Goal: Task Accomplishment & Management: Manage account settings

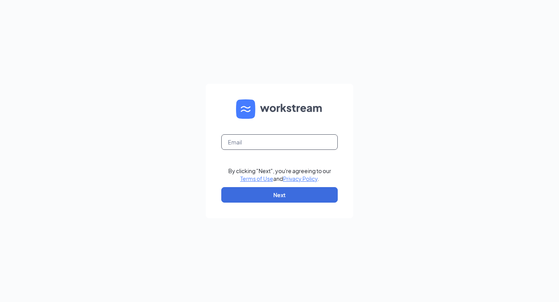
click at [237, 138] on input "text" at bounding box center [279, 142] width 117 height 16
type input "cfa.cody.walton2@gmail.com"
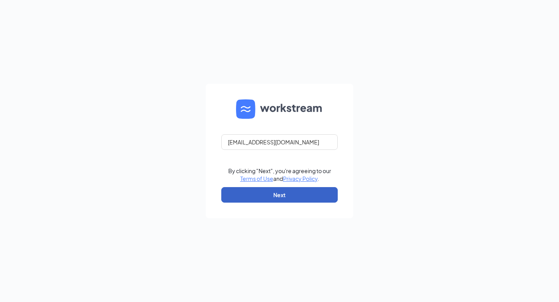
click at [292, 192] on button "Next" at bounding box center [279, 195] width 117 height 16
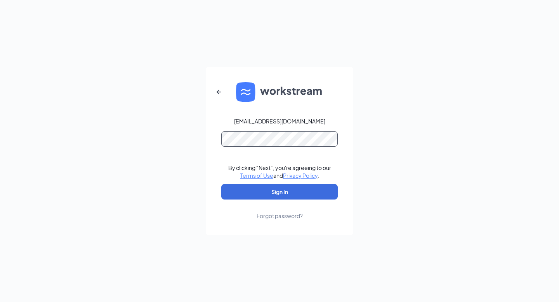
click at [221, 184] on button "Sign In" at bounding box center [279, 192] width 117 height 16
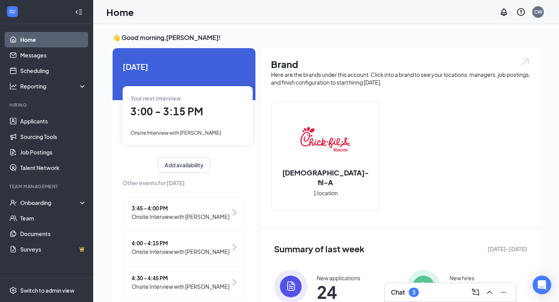
click at [415, 296] on div "3" at bounding box center [414, 292] width 10 height 9
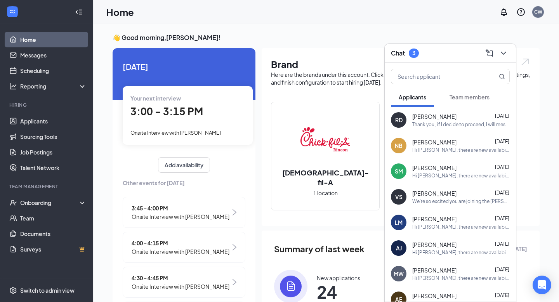
click at [457, 101] on div "Team members" at bounding box center [470, 97] width 40 height 8
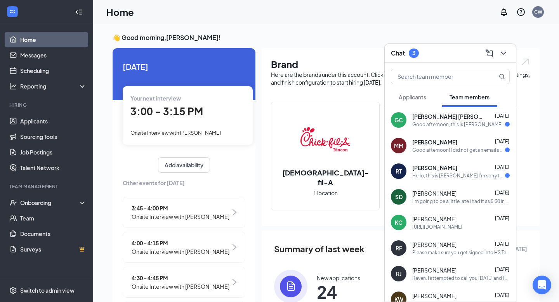
click at [447, 131] on div "GC Gibson Csiki Sep 12 Good afternoon, this is Gibson Csiki. I'm just reaching …" at bounding box center [450, 120] width 131 height 26
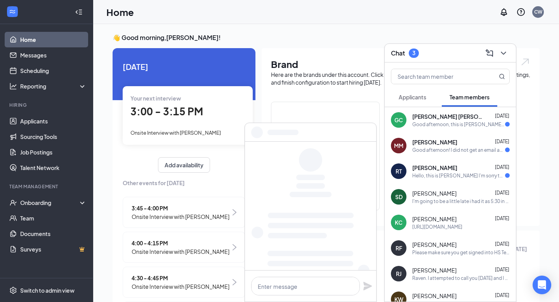
click at [437, 143] on span "Mia McCallister" at bounding box center [435, 142] width 45 height 8
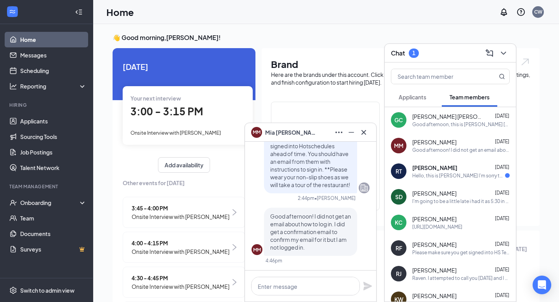
click at [428, 169] on span "Ryan Tilligkeit" at bounding box center [435, 168] width 45 height 8
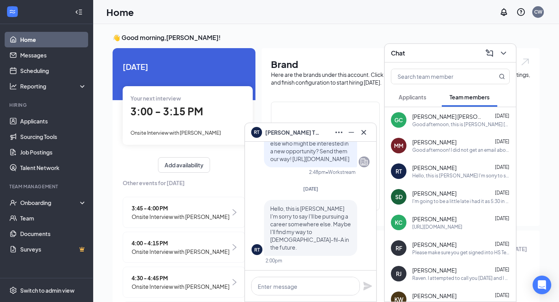
click at [370, 134] on div at bounding box center [364, 132] width 12 height 12
click at [46, 205] on div "Onboarding" at bounding box center [50, 203] width 60 height 8
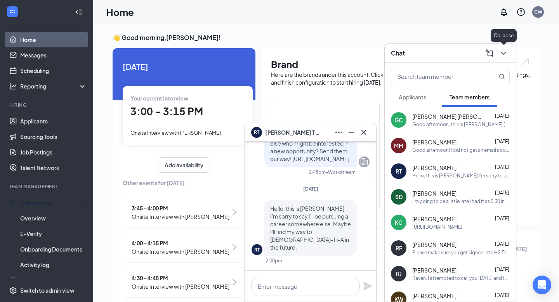
click at [503, 56] on icon "ChevronDown" at bounding box center [503, 53] width 9 height 9
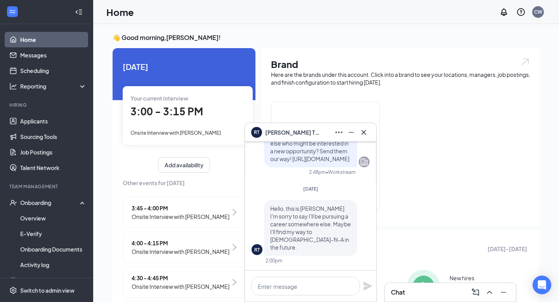
click at [72, 40] on link "Home" at bounding box center [53, 40] width 66 height 16
click at [362, 133] on icon "Cross" at bounding box center [363, 132] width 9 height 9
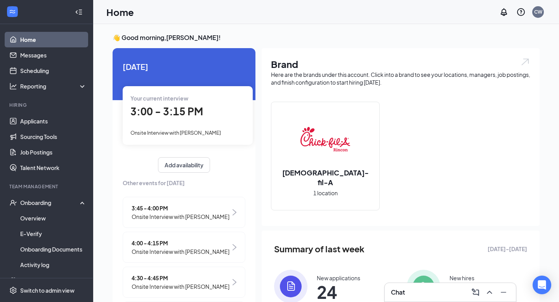
click at [204, 126] on div "Your current interview 3:00 - 3:15 PM Onsite Interview with Lillian Rodriguez-G…" at bounding box center [188, 115] width 130 height 58
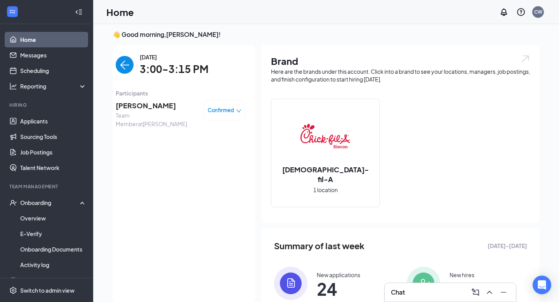
click at [154, 104] on span "[PERSON_NAME]" at bounding box center [157, 105] width 82 height 11
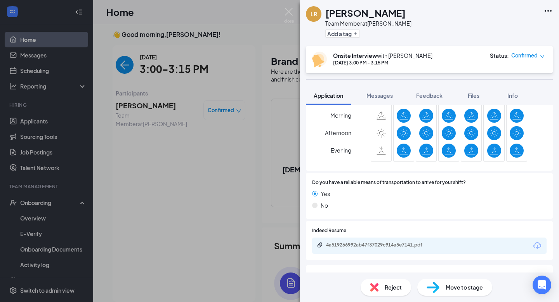
scroll to position [526, 0]
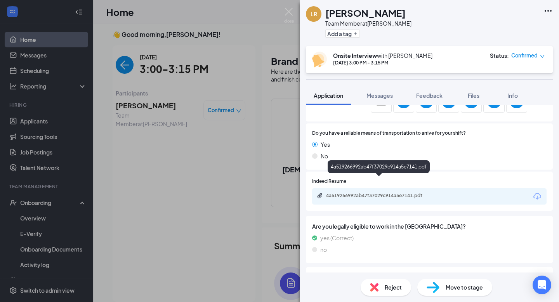
click at [389, 193] on div "4a519266992ab47f37029c914a5e7141.pdf" at bounding box center [380, 196] width 109 height 6
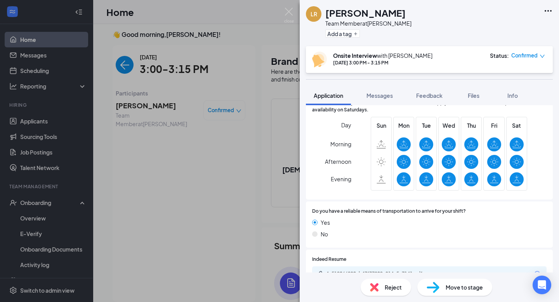
scroll to position [447, 0]
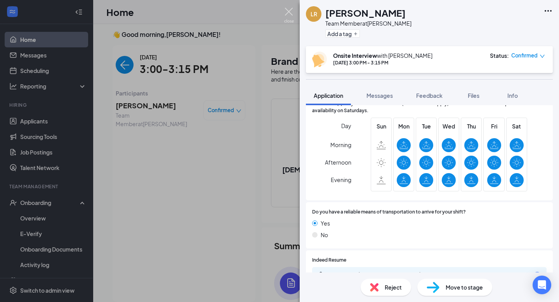
click at [293, 7] on div "LR Lillian Rodriguez-Gadson Team Member at Rincon Add a tag Onsite Interview wi…" at bounding box center [279, 151] width 559 height 302
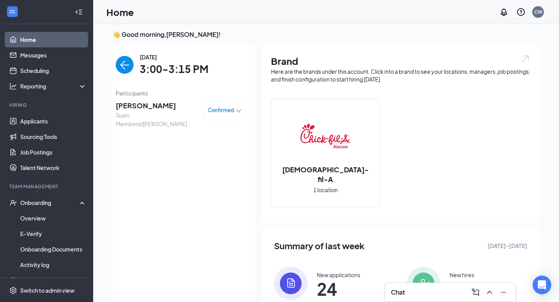
click at [291, 11] on div "Home CW" at bounding box center [326, 12] width 466 height 24
click at [129, 64] on img "back-button" at bounding box center [125, 65] width 18 height 18
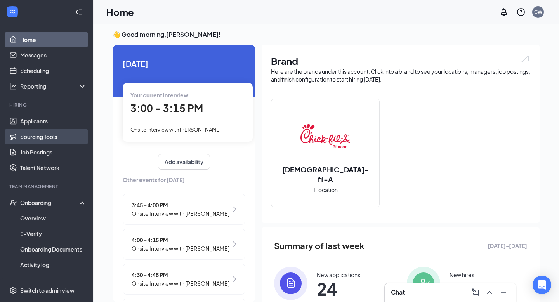
click at [49, 129] on link "Sourcing Tools" at bounding box center [53, 137] width 66 height 16
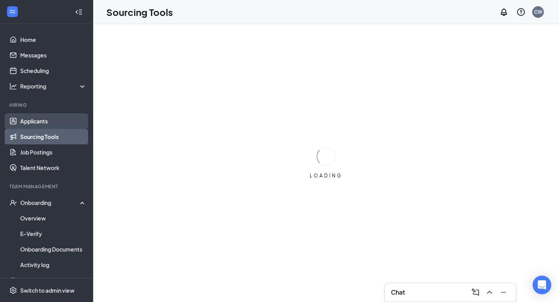
click at [50, 121] on link "Applicants" at bounding box center [53, 121] width 66 height 16
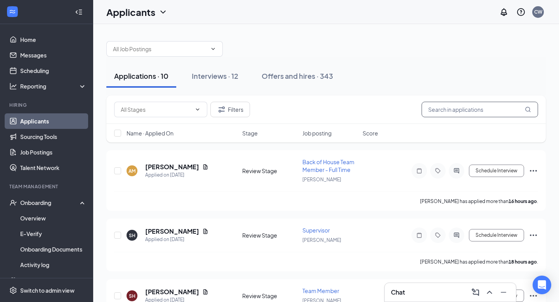
click at [446, 111] on input "text" at bounding box center [480, 110] width 117 height 16
type input "Baron"
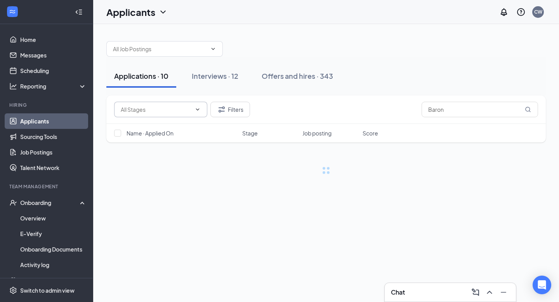
click at [190, 112] on input "text" at bounding box center [156, 109] width 71 height 9
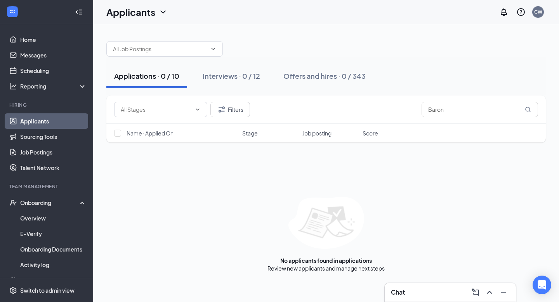
click at [179, 156] on div "Review Stage (10) Filters Baron Name · Applied On Stage Job posting Score No ap…" at bounding box center [326, 184] width 440 height 177
click at [238, 108] on button "Filters" at bounding box center [231, 110] width 40 height 16
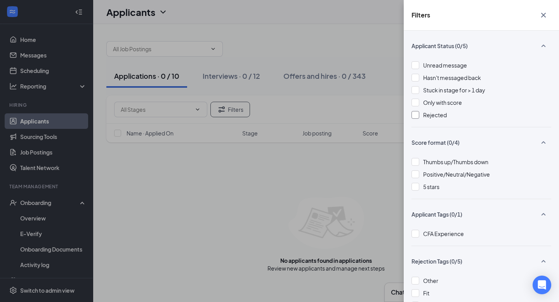
click at [415, 114] on div at bounding box center [416, 115] width 8 height 8
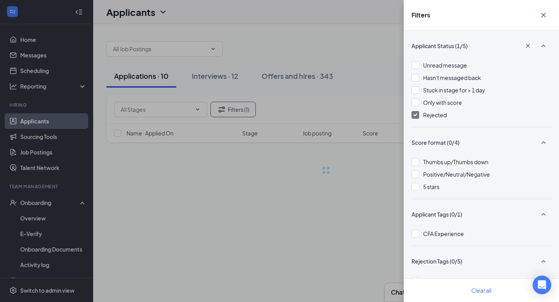
click at [383, 99] on div "Filters Applicant Status (1/5) Unread message Hasn't messaged back Stuck in sta…" at bounding box center [279, 151] width 559 height 302
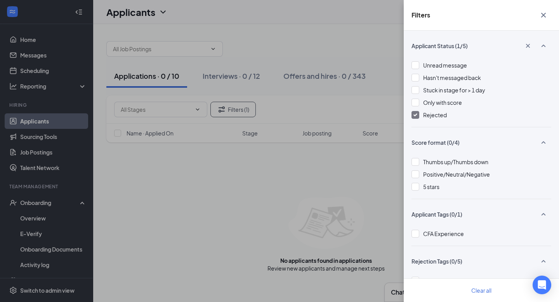
click at [545, 17] on icon "Cross" at bounding box center [543, 14] width 9 height 9
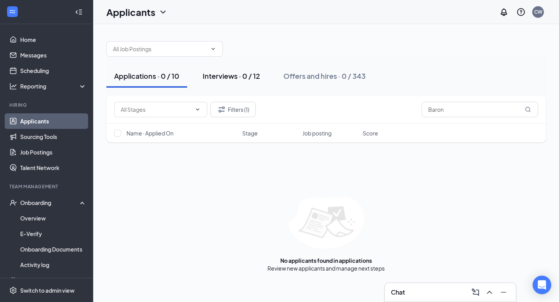
click at [241, 78] on div "Interviews · 0 / 12" at bounding box center [231, 76] width 57 height 10
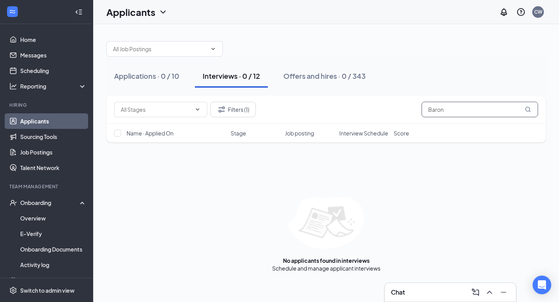
click at [455, 107] on input "Baron" at bounding box center [480, 110] width 117 height 16
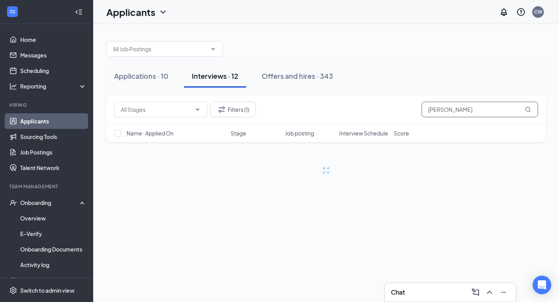
type input "Barron"
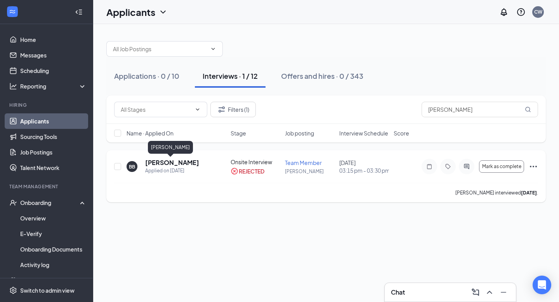
click at [179, 162] on h5 "Barron Brazell" at bounding box center [172, 162] width 54 height 9
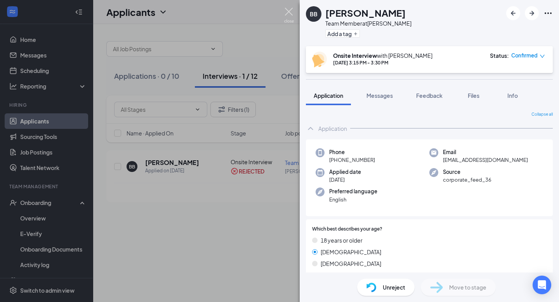
click at [290, 9] on img at bounding box center [289, 15] width 10 height 15
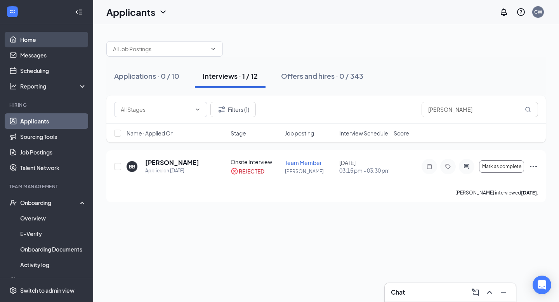
click at [46, 41] on link "Home" at bounding box center [53, 40] width 66 height 16
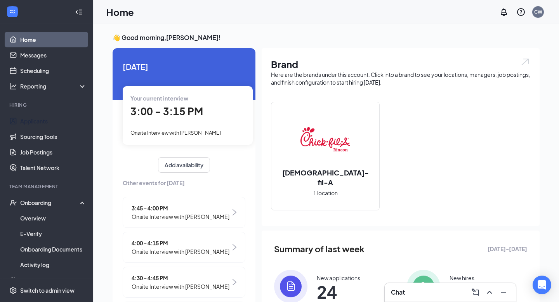
click at [59, 113] on ul "Applicants Sourcing Tools Job Postings Talent Network" at bounding box center [46, 144] width 93 height 62
click at [51, 116] on link "Applicants" at bounding box center [53, 121] width 66 height 16
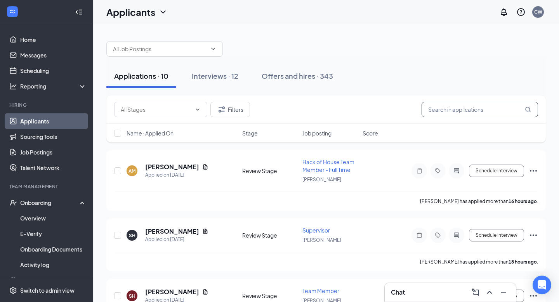
click at [455, 113] on input "text" at bounding box center [480, 110] width 117 height 16
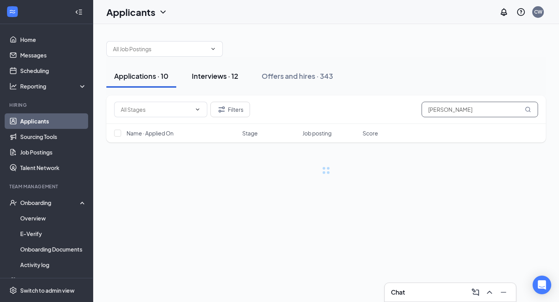
type input "barron"
click at [221, 79] on div "Interviews · 12" at bounding box center [215, 76] width 47 height 10
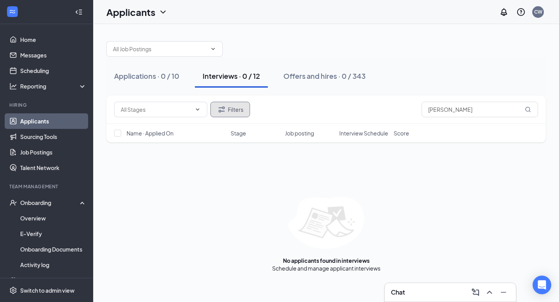
click at [239, 112] on button "Filters" at bounding box center [231, 110] width 40 height 16
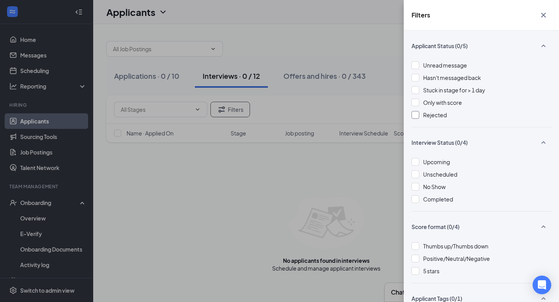
click at [415, 116] on div at bounding box center [416, 115] width 8 height 8
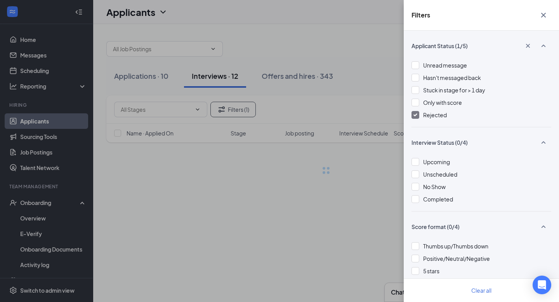
click at [375, 114] on div "Filters Applicant Status (1/5) Unread message Hasn't messaged back Stuck in sta…" at bounding box center [279, 151] width 559 height 302
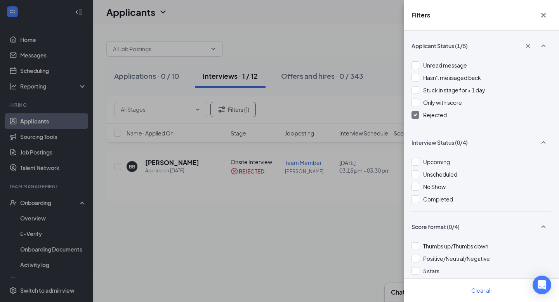
click at [350, 126] on div "Filters Applicant Status (1/5) Unread message Hasn't messaged back Stuck in sta…" at bounding box center [279, 151] width 559 height 302
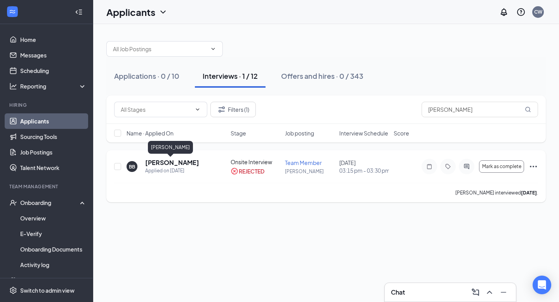
click at [176, 162] on h5 "Barron Brazell" at bounding box center [172, 162] width 54 height 9
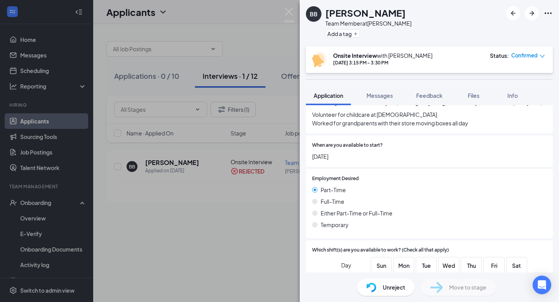
scroll to position [338, 0]
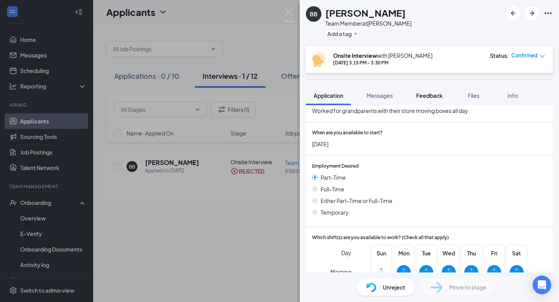
click at [440, 89] on button "Feedback" at bounding box center [430, 95] width 42 height 19
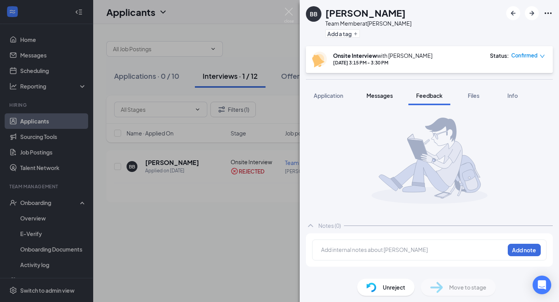
click at [377, 90] on button "Messages" at bounding box center [380, 95] width 42 height 19
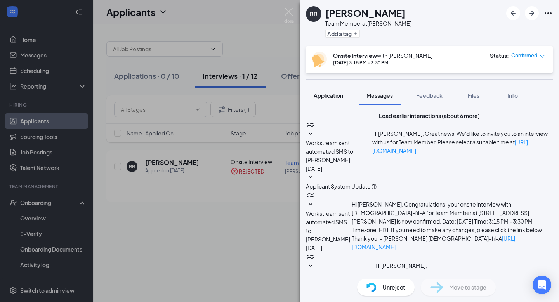
click at [324, 92] on span "Application" at bounding box center [329, 95] width 30 height 7
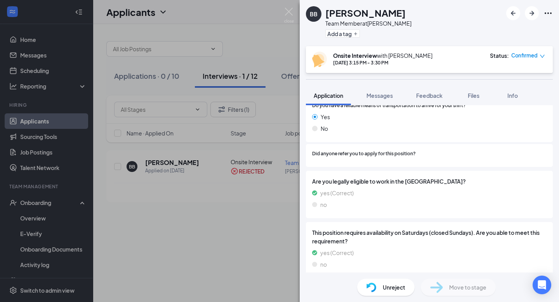
scroll to position [571, 0]
click at [281, 193] on div "BB Barron Brazell Team Member at Rincon Add a tag Onsite Interview with Cody Wa…" at bounding box center [279, 151] width 559 height 302
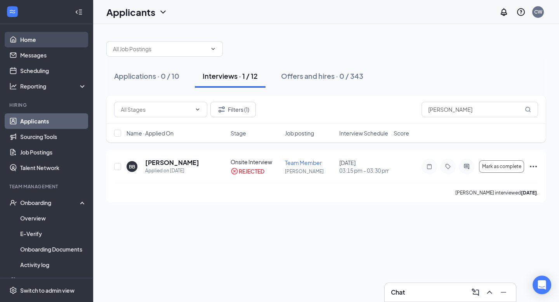
click at [57, 44] on link "Home" at bounding box center [53, 40] width 66 height 16
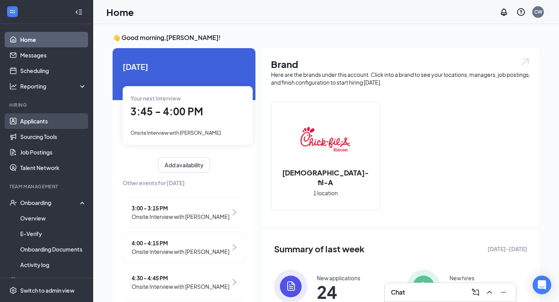
click at [50, 118] on link "Applicants" at bounding box center [53, 121] width 66 height 16
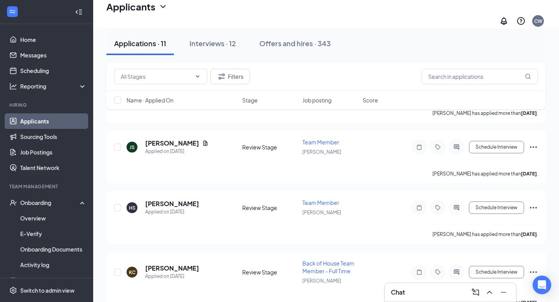
scroll to position [533, 0]
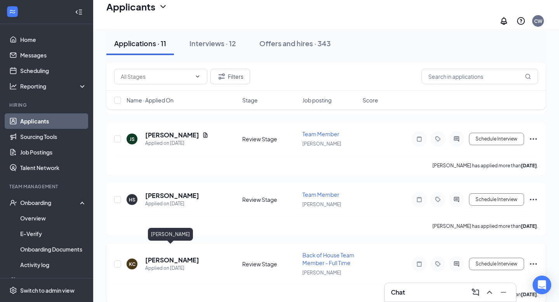
click at [162, 256] on h5 "Khiree Cooper" at bounding box center [172, 260] width 54 height 9
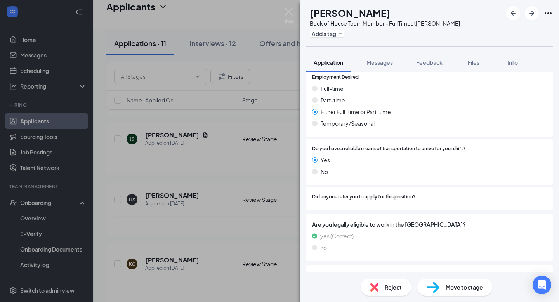
scroll to position [469, 0]
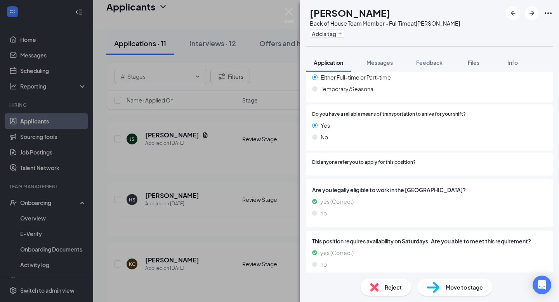
click at [433, 280] on div "Move to stage" at bounding box center [455, 287] width 75 height 17
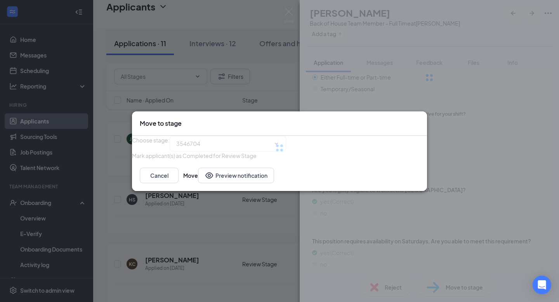
scroll to position [465, 0]
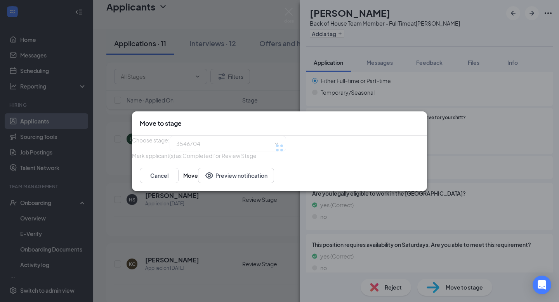
type input "Onsite Interview (next stage)"
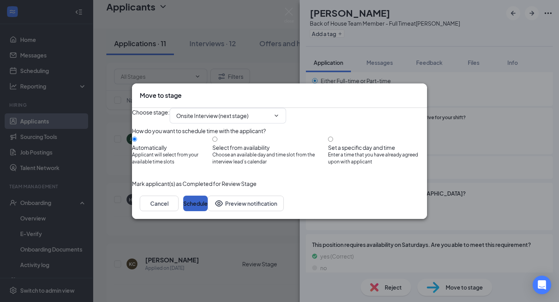
click at [208, 211] on button "Schedule" at bounding box center [195, 204] width 24 height 16
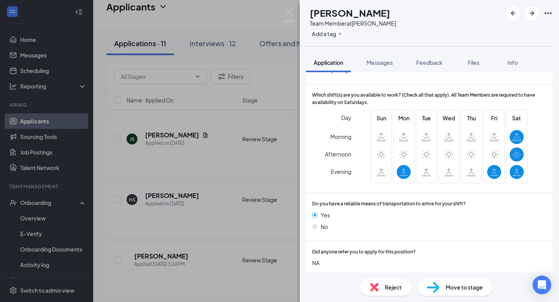
scroll to position [545, 0]
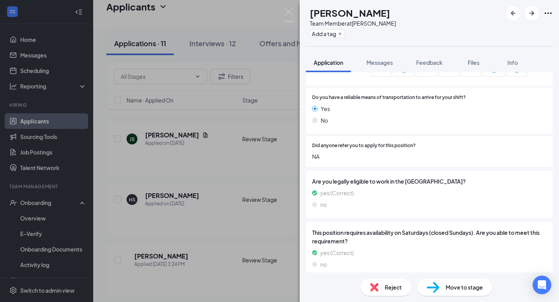
click at [423, 284] on div "Move to stage" at bounding box center [455, 287] width 75 height 17
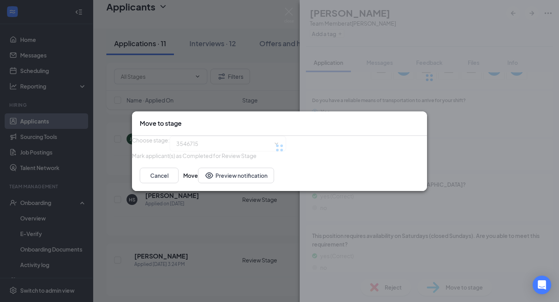
type input "Onsite Interview (next stage)"
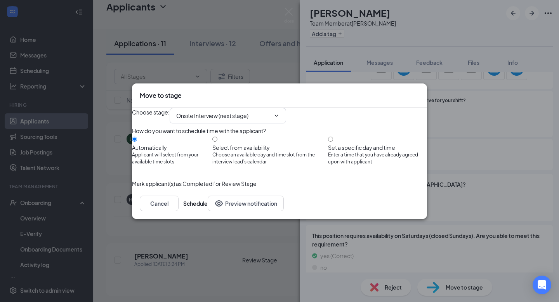
click at [362, 188] on div "Choose stage : Onsite Interview (next stage) How do you want to schedule time w…" at bounding box center [279, 148] width 295 height 80
click at [179, 211] on button "Cancel" at bounding box center [159, 204] width 39 height 16
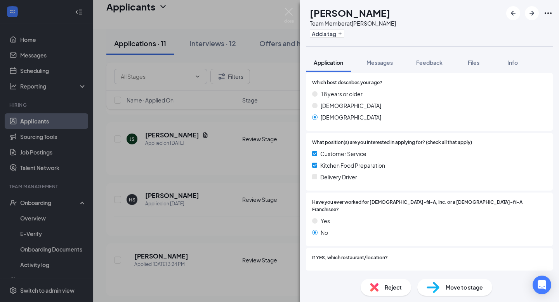
scroll to position [114, 0]
click at [374, 292] on div "Reject" at bounding box center [386, 287] width 50 height 17
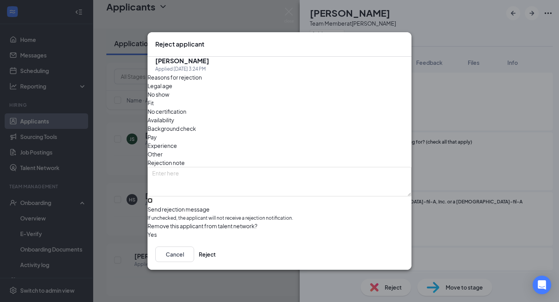
click at [153, 198] on input "Send rejection message If unchecked, the applicant will not receive a rejection…" at bounding box center [150, 200] width 5 height 5
checkbox input "true"
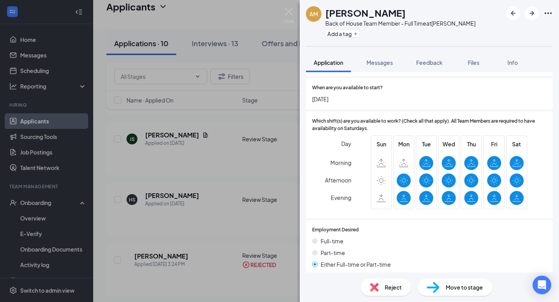
scroll to position [327, 0]
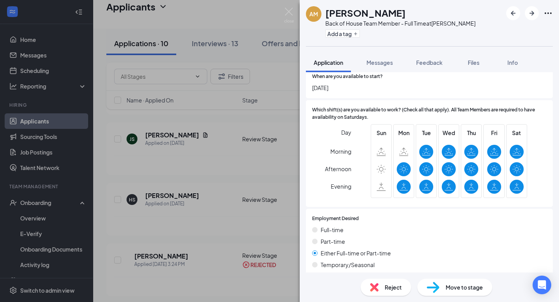
click at [461, 296] on div "Reject Move to stage" at bounding box center [429, 288] width 259 height 30
click at [460, 286] on span "Move to stage" at bounding box center [464, 287] width 37 height 9
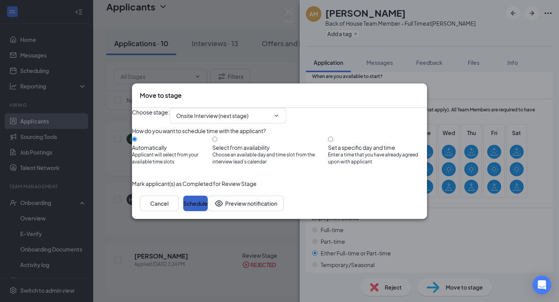
click at [208, 211] on button "Schedule" at bounding box center [195, 204] width 24 height 16
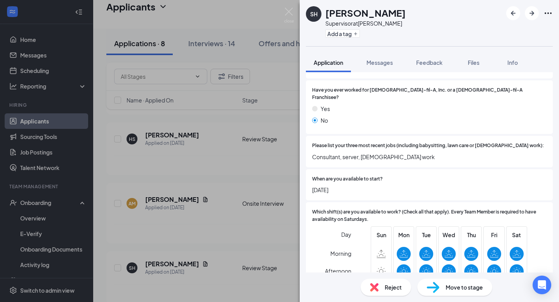
scroll to position [198, 0]
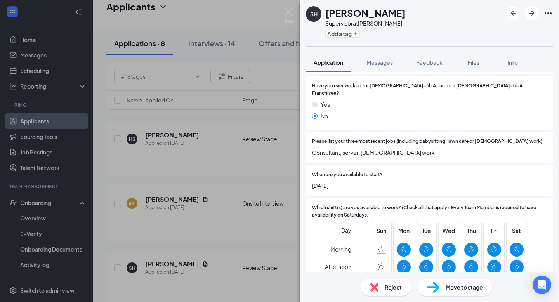
click at [369, 284] on div "Reject" at bounding box center [386, 287] width 50 height 17
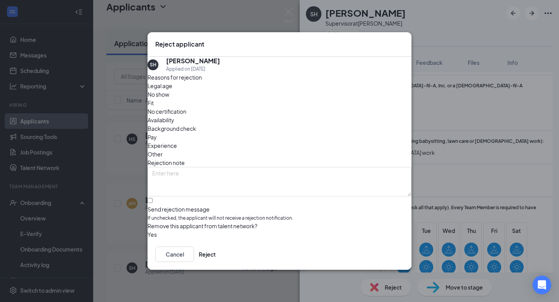
click at [268, 206] on div "Reasons for rejection Legal age No show Fit No certification Availability Backg…" at bounding box center [280, 156] width 264 height 166
click at [153, 198] on input "Send rejection message If unchecked, the applicant will not receive a rejection…" at bounding box center [150, 200] width 5 height 5
checkbox input "true"
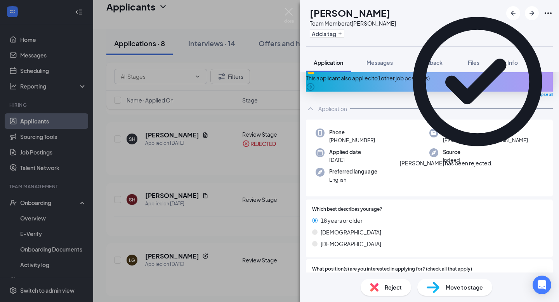
scroll to position [83, 0]
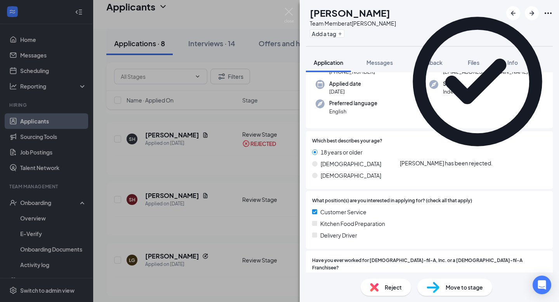
click at [435, 284] on img at bounding box center [433, 287] width 13 height 11
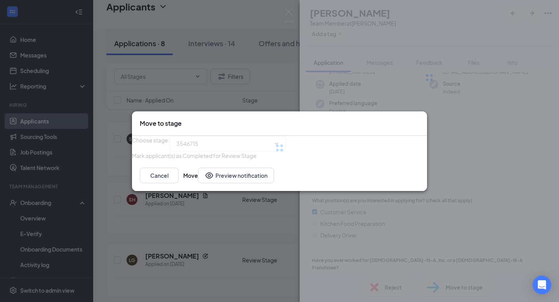
type input "Onsite Interview (next stage)"
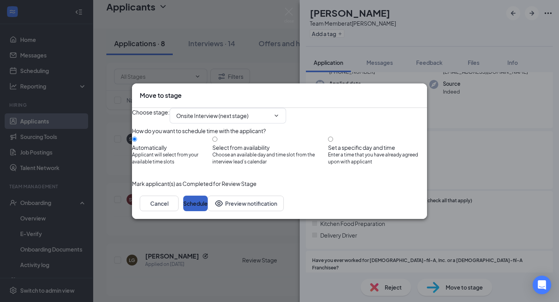
click at [208, 211] on button "Schedule" at bounding box center [195, 204] width 24 height 16
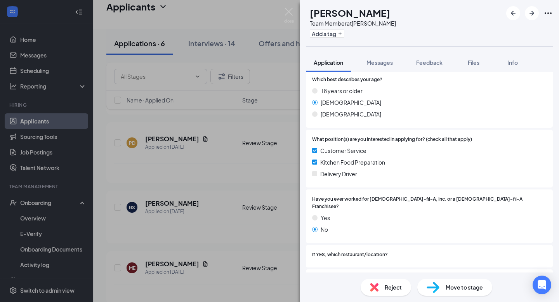
scroll to position [142, 0]
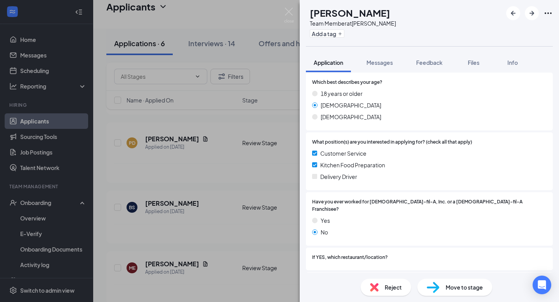
click at [439, 290] on img at bounding box center [433, 287] width 13 height 11
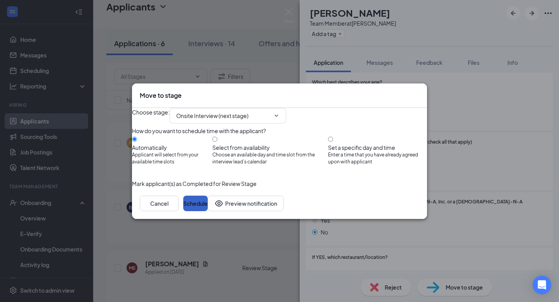
click at [208, 211] on button "Schedule" at bounding box center [195, 204] width 24 height 16
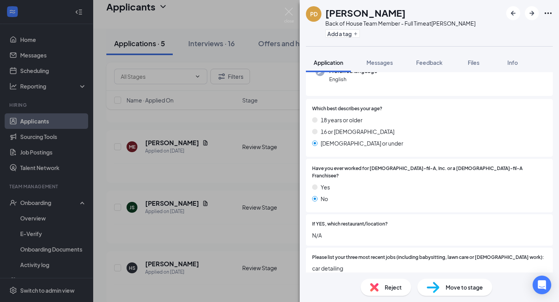
scroll to position [97, 0]
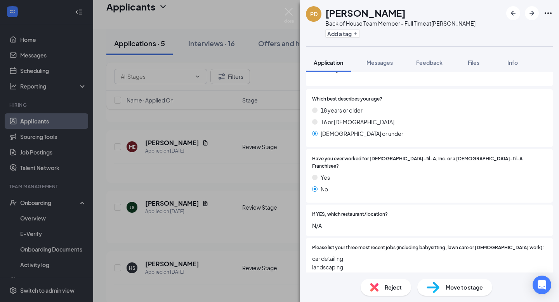
click at [387, 295] on div "Reject" at bounding box center [386, 287] width 50 height 17
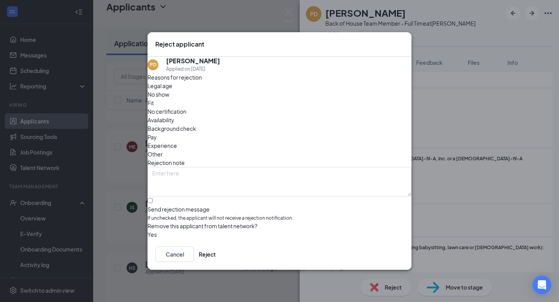
click at [301, 208] on div "Reasons for rejection Legal age No show Fit No certification Availability Backg…" at bounding box center [280, 156] width 264 height 166
click at [153, 198] on input "Send rejection message If unchecked, the applicant will not receive a rejection…" at bounding box center [150, 200] width 5 height 5
checkbox input "true"
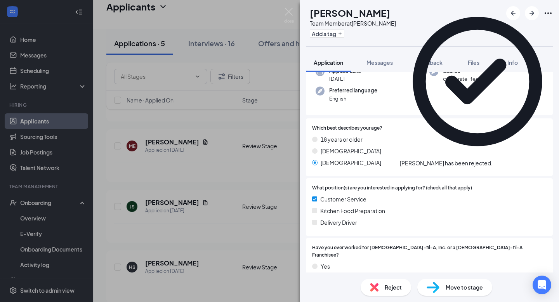
scroll to position [69, 0]
click at [374, 292] on div "Reject" at bounding box center [386, 287] width 50 height 17
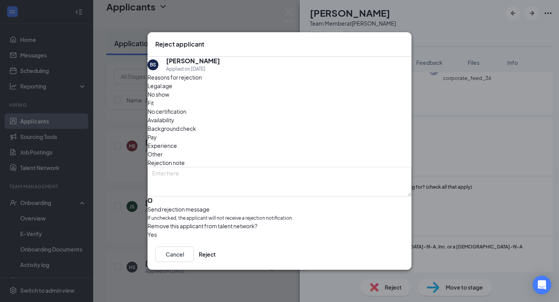
click at [153, 198] on input "Send rejection message If unchecked, the applicant will not receive a rejection…" at bounding box center [150, 200] width 5 height 5
checkbox input "true"
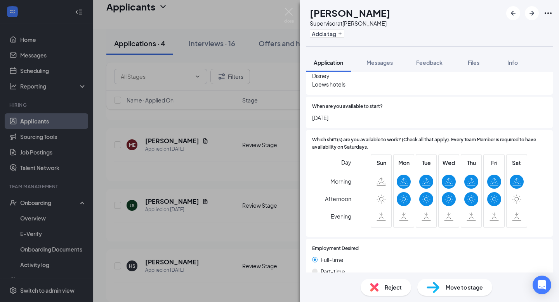
scroll to position [280, 0]
drag, startPoint x: 413, startPoint y: 14, endPoint x: 326, endPoint y: 13, distance: 86.2
click at [326, 13] on div "ME Melissa Echandy Supervisor at Rincon Add a tag" at bounding box center [429, 23] width 259 height 46
copy h1 "[PERSON_NAME]"
click at [275, 159] on div "ME Melissa Echandy Supervisor at Rincon Add a tag Application Messages Feedback…" at bounding box center [279, 151] width 559 height 302
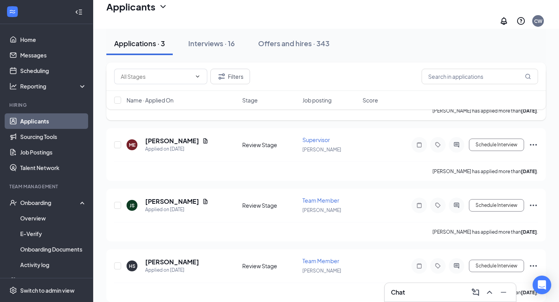
scroll to position [210, 0]
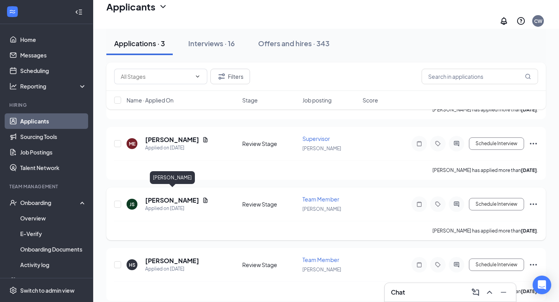
click at [195, 196] on h5 "Jonathan Seckinger" at bounding box center [172, 200] width 54 height 9
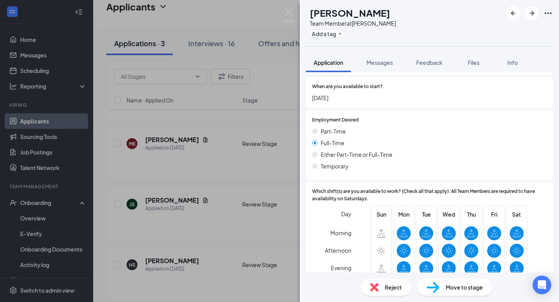
scroll to position [338, 0]
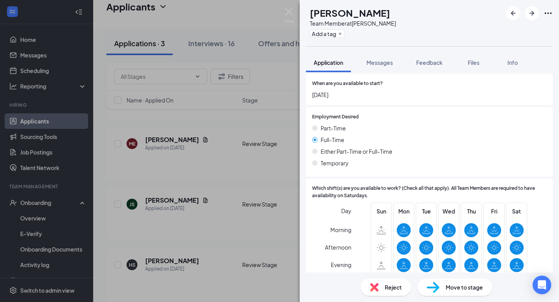
click at [453, 283] on span "Move to stage" at bounding box center [464, 287] width 37 height 9
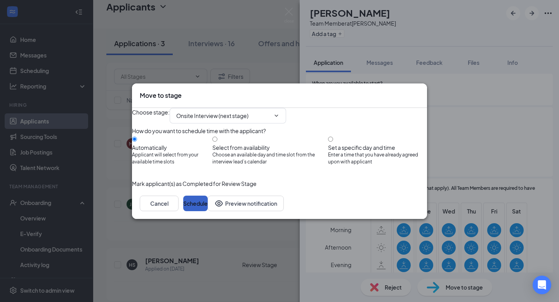
click at [208, 211] on button "Schedule" at bounding box center [195, 204] width 24 height 16
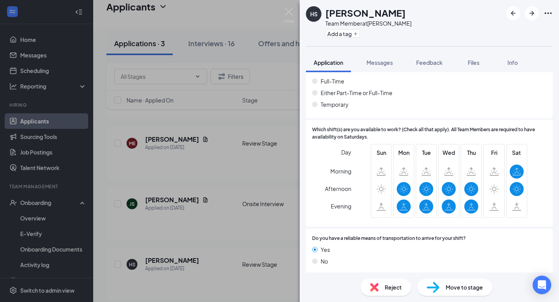
scroll to position [414, 0]
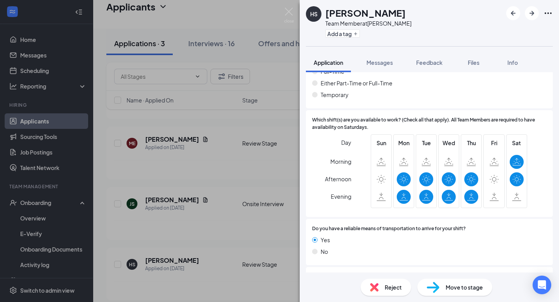
click at [438, 284] on img at bounding box center [433, 287] width 13 height 11
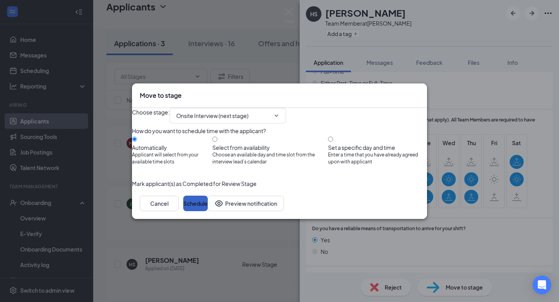
click at [208, 211] on button "Schedule" at bounding box center [195, 204] width 24 height 16
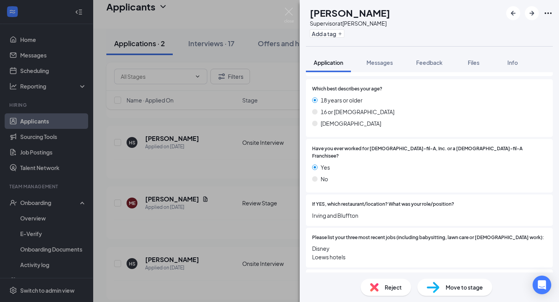
scroll to position [117, 0]
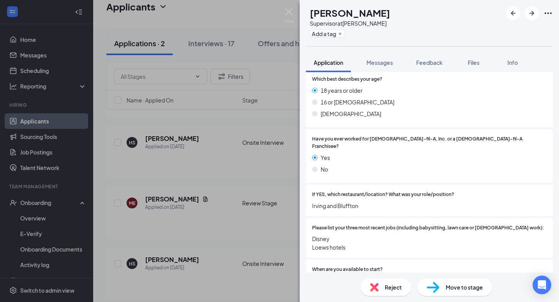
click at [247, 172] on div "ME Melissa Echandy Supervisor at Rincon Add a tag Application Messages Feedback…" at bounding box center [279, 151] width 559 height 302
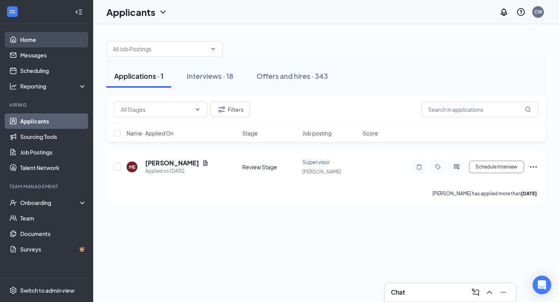
click at [53, 36] on link "Home" at bounding box center [53, 40] width 66 height 16
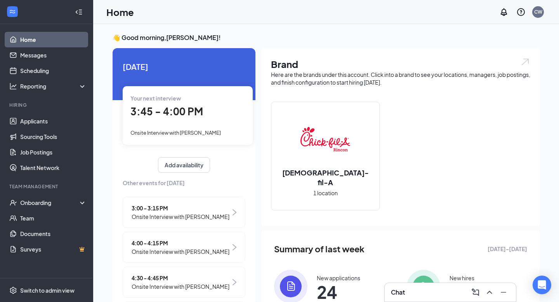
click at [71, 36] on link "Home" at bounding box center [53, 40] width 66 height 16
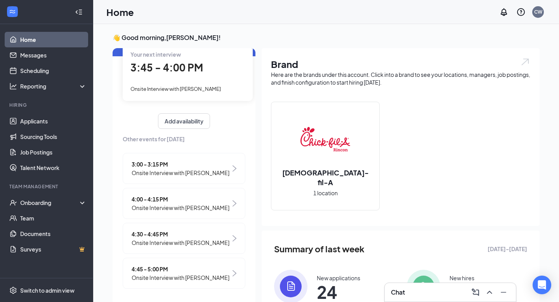
scroll to position [51, 0]
click at [242, 174] on div "3:00 - 3:15 PM Onsite Interview with [PERSON_NAME]" at bounding box center [184, 168] width 123 height 31
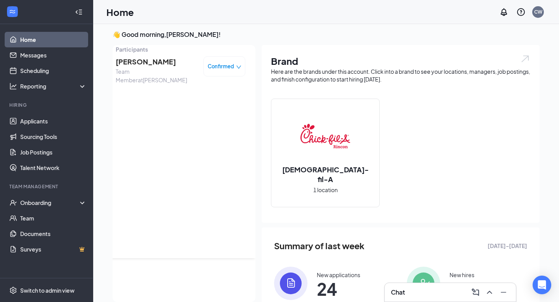
scroll to position [0, 0]
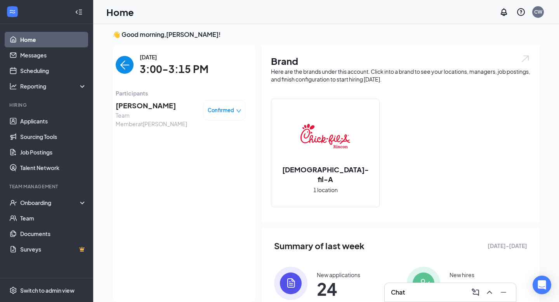
click at [120, 68] on img "back-button" at bounding box center [125, 65] width 18 height 18
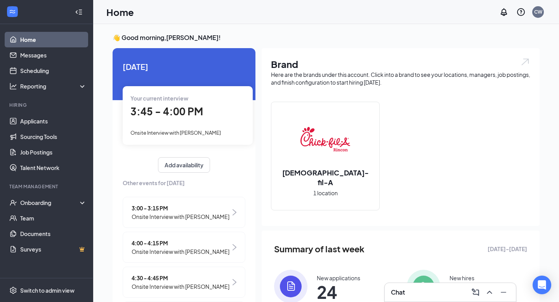
click at [74, 43] on link "Home" at bounding box center [53, 40] width 66 height 16
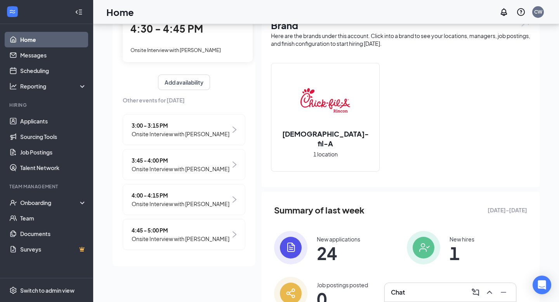
scroll to position [54, 0]
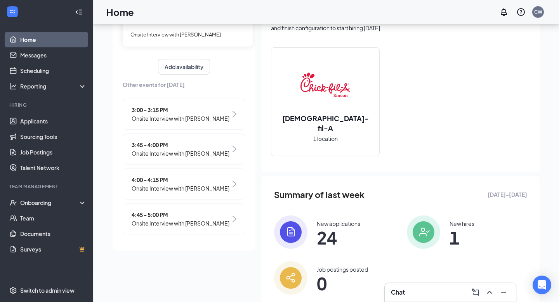
click at [62, 39] on link "Home" at bounding box center [53, 40] width 66 height 16
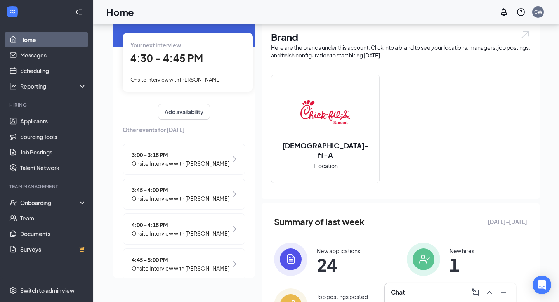
scroll to position [31, 0]
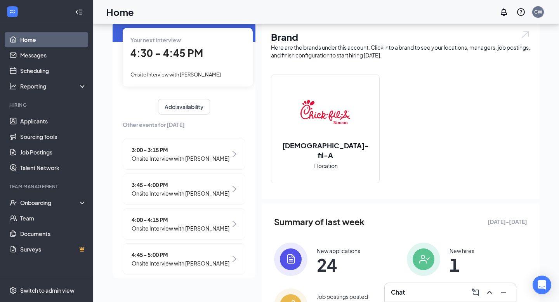
click at [149, 224] on span "4:00 - 4:15 PM" at bounding box center [181, 220] width 98 height 9
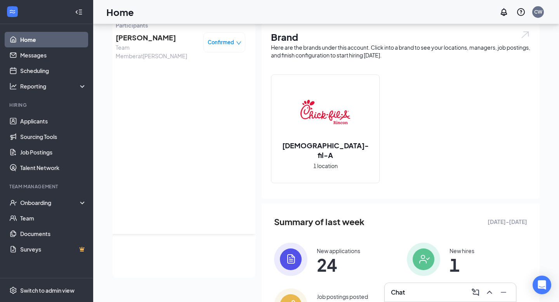
scroll to position [52, 0]
click at [151, 32] on span "[PERSON_NAME]" at bounding box center [157, 37] width 82 height 11
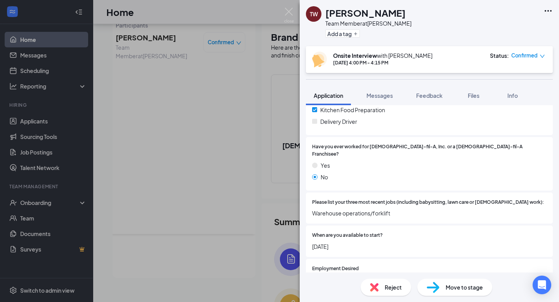
scroll to position [188, 0]
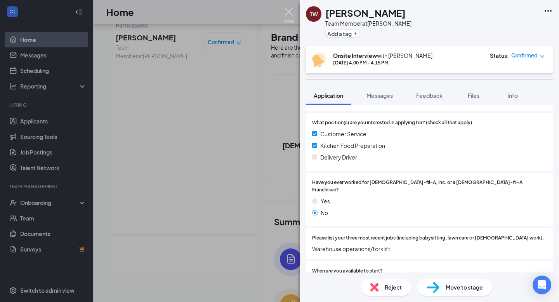
click at [289, 12] on img at bounding box center [289, 15] width 10 height 15
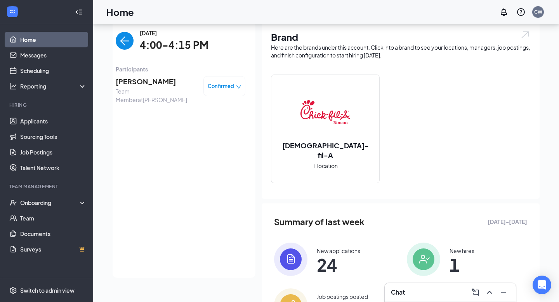
click at [130, 40] on img "back-button" at bounding box center [125, 41] width 18 height 18
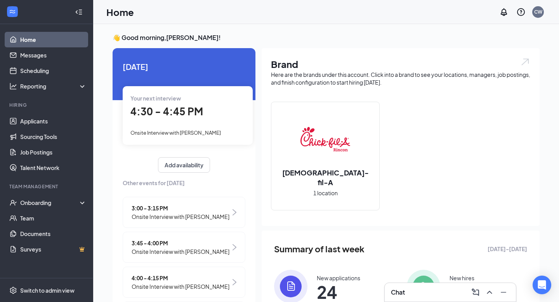
click at [398, 55] on div "Brand Here are the brands under this account. Click into a brand to see your lo…" at bounding box center [401, 137] width 278 height 178
click at [190, 280] on div "4:00 - 4:15 PM Onsite Interview with [PERSON_NAME]" at bounding box center [184, 282] width 123 height 31
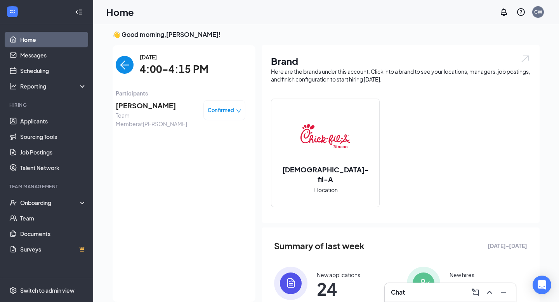
click at [149, 111] on span "[PERSON_NAME]" at bounding box center [157, 105] width 82 height 11
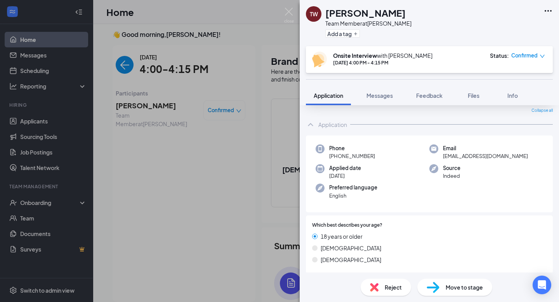
scroll to position [26, 0]
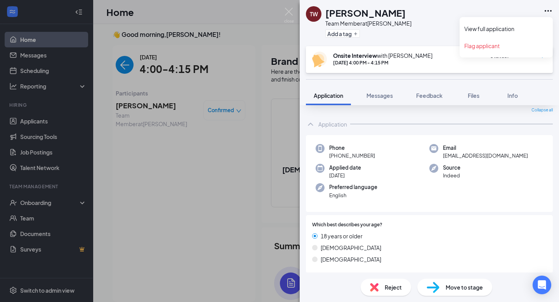
click at [552, 13] on icon "Ellipses" at bounding box center [548, 10] width 9 height 9
click at [501, 25] on link "View full application" at bounding box center [507, 29] width 84 height 8
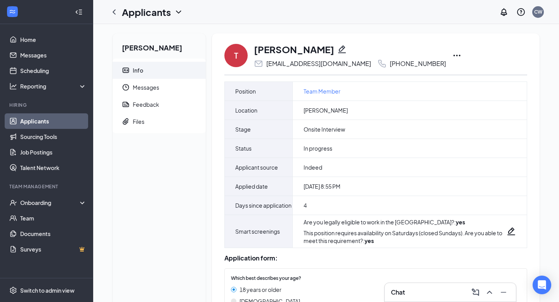
click at [454, 55] on icon "Ellipses" at bounding box center [457, 56] width 7 height 2
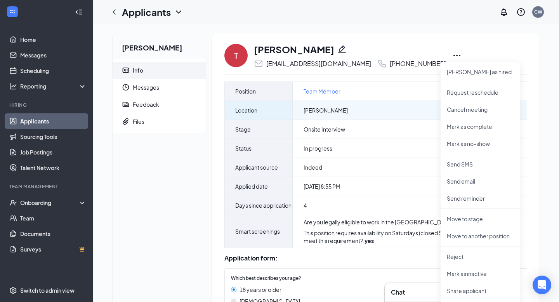
click at [395, 113] on div "[PERSON_NAME]" at bounding box center [410, 110] width 234 height 19
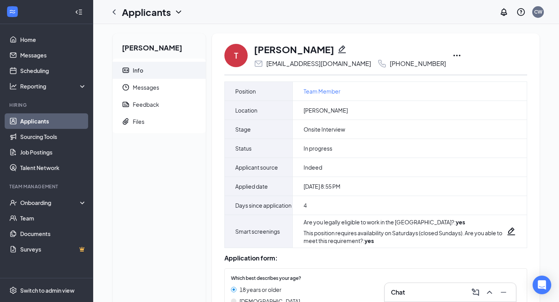
click at [409, 64] on div "[PHONE_NUMBER]" at bounding box center [418, 64] width 56 height 8
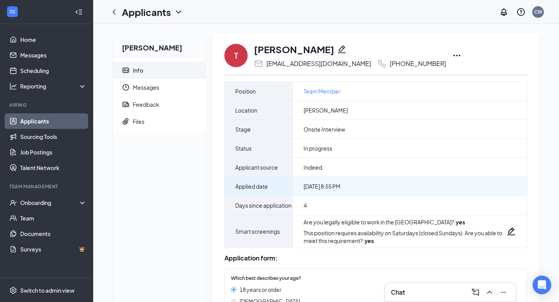
click at [339, 185] on span "Sep 10, 2025 8:55 PM" at bounding box center [322, 187] width 37 height 8
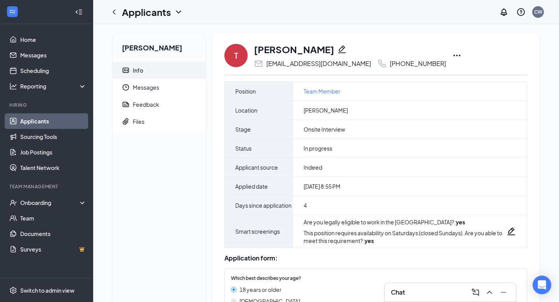
click at [453, 56] on icon "Ellipses" at bounding box center [457, 55] width 9 height 9
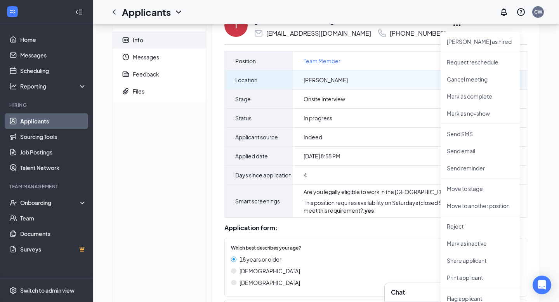
scroll to position [32, 0]
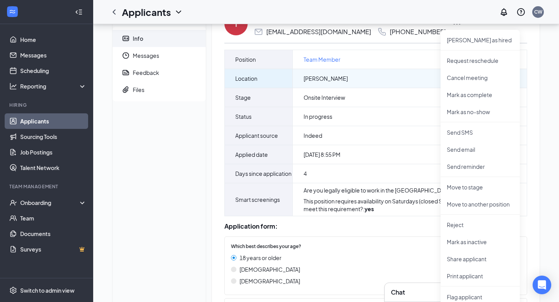
click at [417, 103] on div "Onsite Interview" at bounding box center [410, 97] width 234 height 19
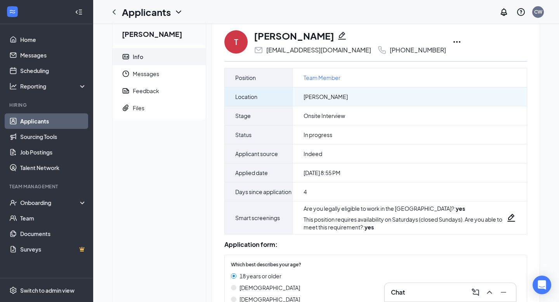
scroll to position [10, 0]
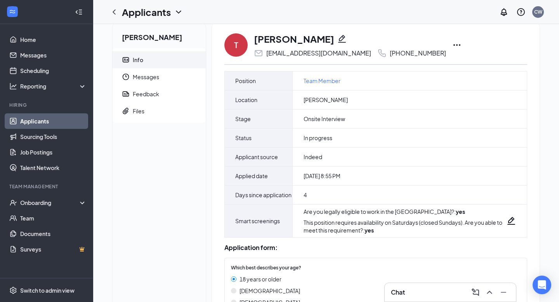
click at [407, 55] on div "[PHONE_NUMBER]" at bounding box center [418, 53] width 56 height 8
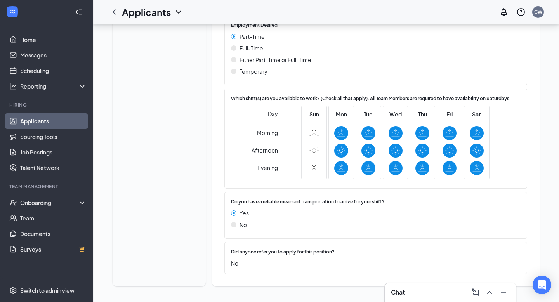
scroll to position [0, 0]
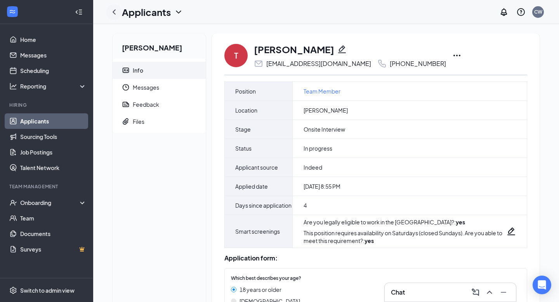
click at [111, 14] on icon "ChevronLeft" at bounding box center [114, 11] width 9 height 9
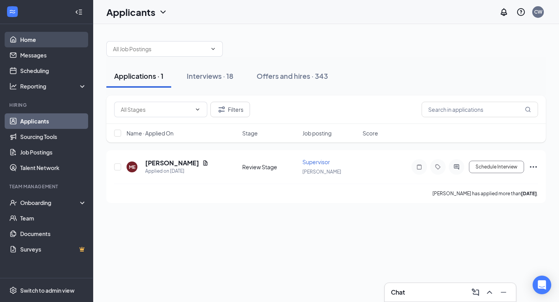
click at [42, 43] on link "Home" at bounding box center [53, 40] width 66 height 16
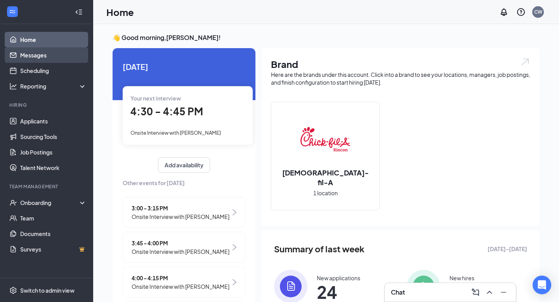
drag, startPoint x: 57, startPoint y: 44, endPoint x: 55, endPoint y: 49, distance: 5.8
click at [57, 44] on link "Home" at bounding box center [53, 40] width 66 height 16
click at [80, 12] on icon "Collapse" at bounding box center [80, 11] width 3 height 5
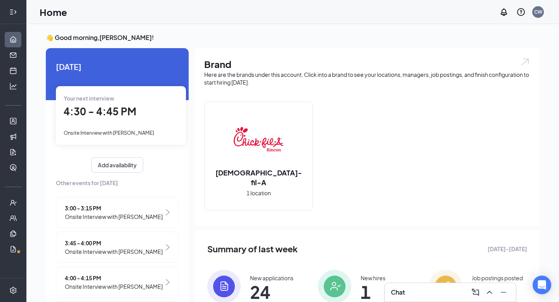
click at [15, 16] on div at bounding box center [13, 12] width 16 height 16
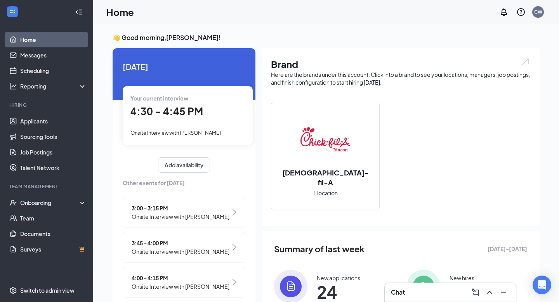
click at [179, 123] on div "Your current interview 4:30 - 4:45 PM Onsite Interview with Jayvohn Jenkins" at bounding box center [188, 115] width 130 height 58
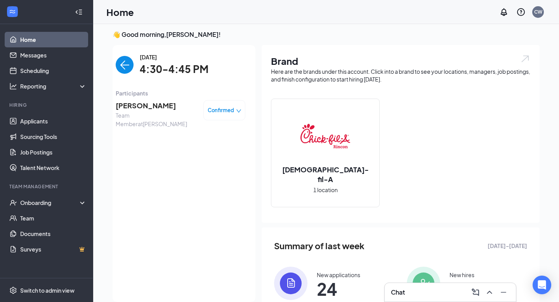
click at [168, 111] on span "Team Member at Rincon" at bounding box center [157, 119] width 82 height 17
click at [156, 104] on span "Jayvohn Jenkins" at bounding box center [157, 105] width 82 height 11
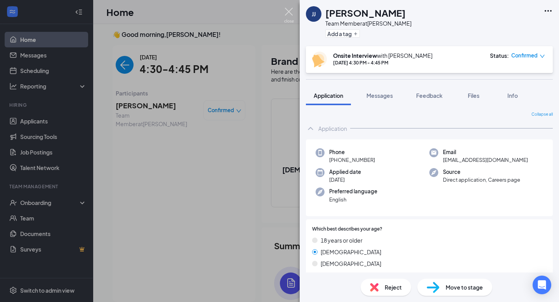
click at [291, 16] on img at bounding box center [289, 15] width 10 height 15
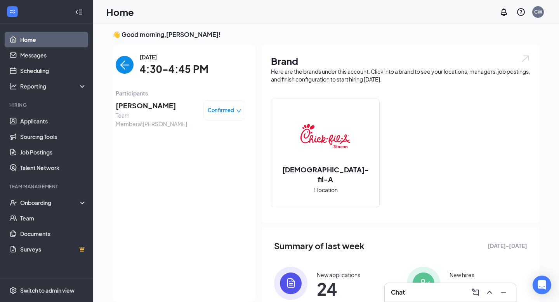
click at [150, 101] on span "Jayvohn Jenkins" at bounding box center [157, 105] width 82 height 11
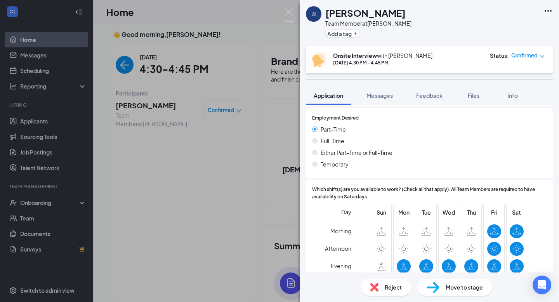
scroll to position [396, 0]
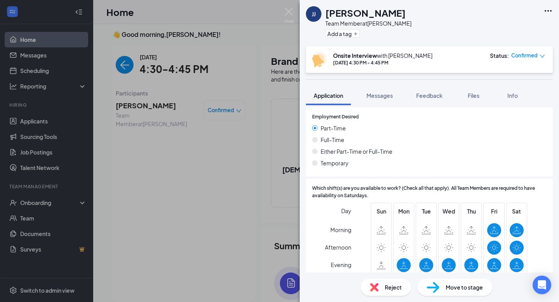
click at [172, 137] on div "JJ Jayvohn Jenkins Team Member at Rincon Add a tag Onsite Interview with Cody W…" at bounding box center [279, 151] width 559 height 302
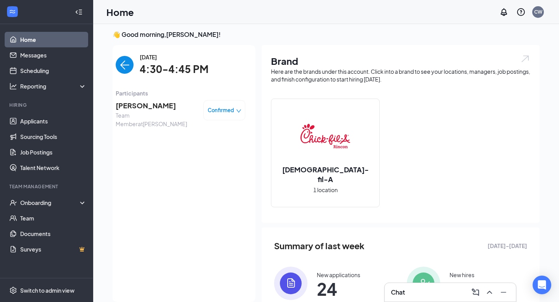
click at [118, 65] on img "back-button" at bounding box center [125, 65] width 18 height 18
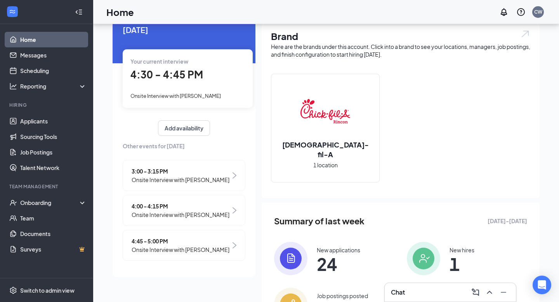
scroll to position [29, 0]
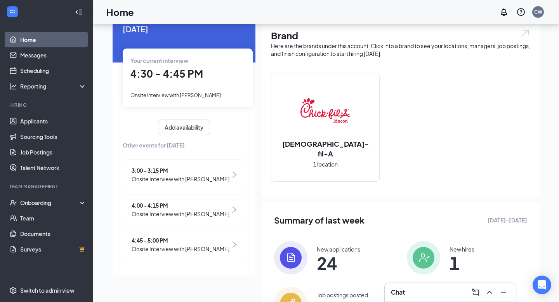
click at [167, 238] on span "4:45 - 5:00 PM" at bounding box center [181, 240] width 98 height 9
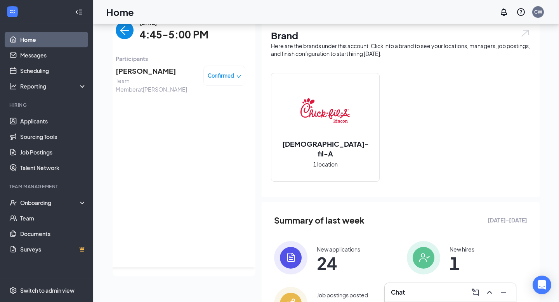
scroll to position [0, 0]
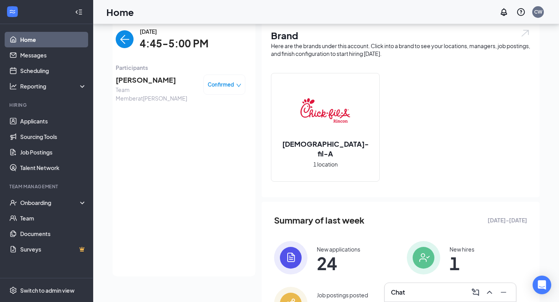
click at [131, 81] on span "Shanyah Biggins" at bounding box center [157, 80] width 82 height 11
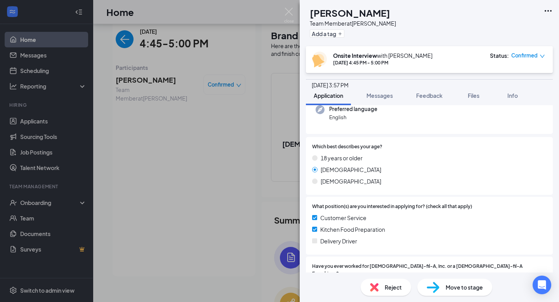
scroll to position [115, 0]
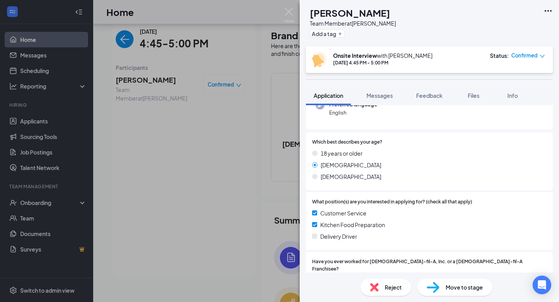
click at [367, 84] on div "SB Shanyah Biggins Team Member at Rincon Add a tag Onsite Interview with Cody W…" at bounding box center [429, 151] width 259 height 302
click at [372, 109] on span "English" at bounding box center [353, 113] width 48 height 8
click at [374, 99] on span "Messages" at bounding box center [380, 95] width 26 height 7
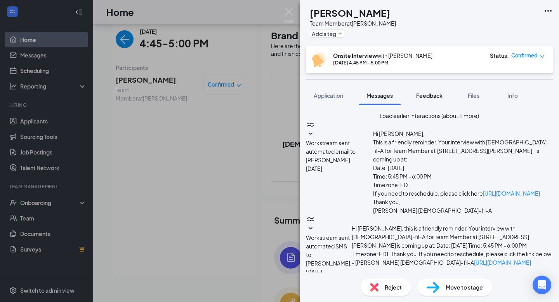
scroll to position [294, 0]
click at [428, 99] on button "Feedback" at bounding box center [430, 95] width 42 height 19
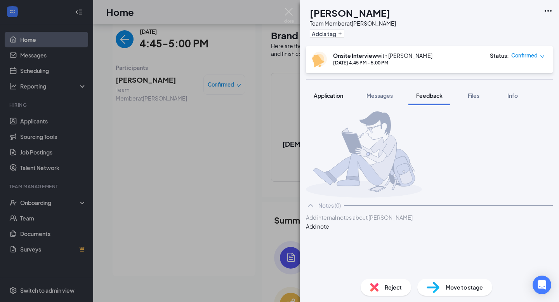
click at [334, 93] on span "Application" at bounding box center [329, 95] width 30 height 7
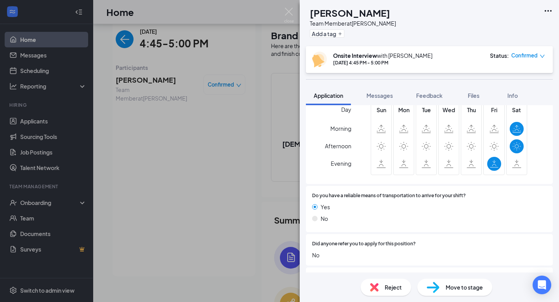
scroll to position [503, 0]
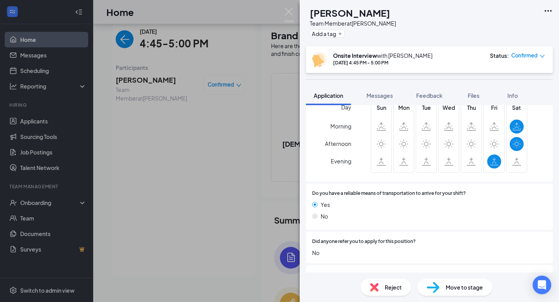
click at [285, 7] on div "SB Shanyah Biggins Team Member at Rincon Add a tag Onsite Interview with Cody W…" at bounding box center [279, 151] width 559 height 302
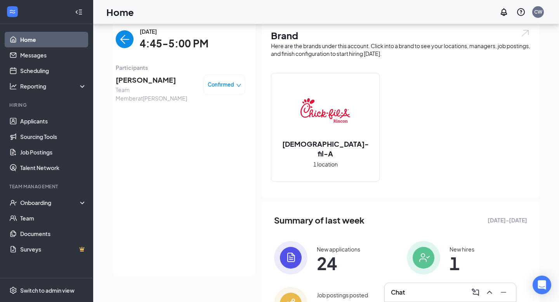
click at [119, 49] on div "Monday, Sep 15 4:45-5:00 PM" at bounding box center [181, 39] width 130 height 24
click at [119, 48] on img "back-button" at bounding box center [125, 39] width 18 height 18
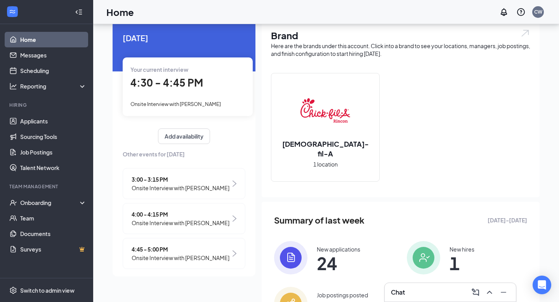
click at [82, 10] on div at bounding box center [79, 12] width 16 height 16
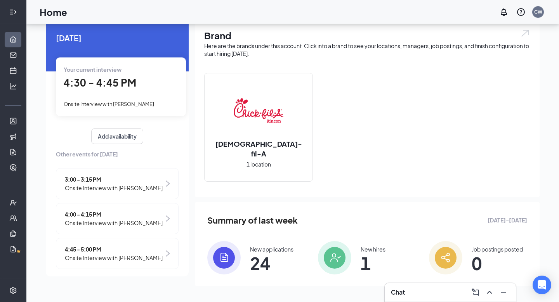
click at [8, 13] on div at bounding box center [13, 12] width 16 height 16
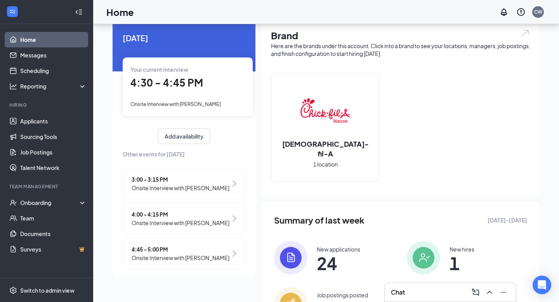
click at [40, 38] on link "Home" at bounding box center [53, 40] width 66 height 16
click at [75, 10] on icon "Collapse" at bounding box center [79, 12] width 8 height 8
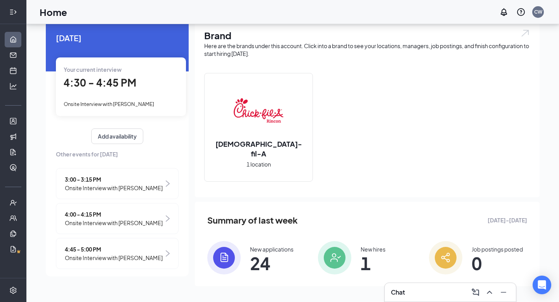
click at [11, 10] on icon "Expand" at bounding box center [13, 12] width 8 height 8
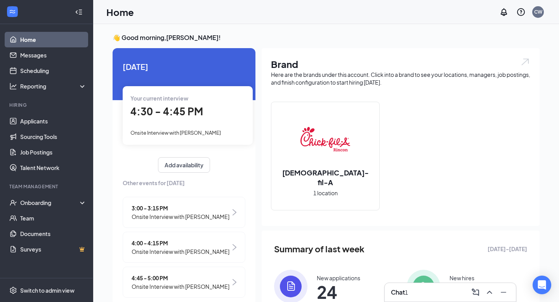
click at [433, 292] on div "Chat 1" at bounding box center [450, 292] width 119 height 12
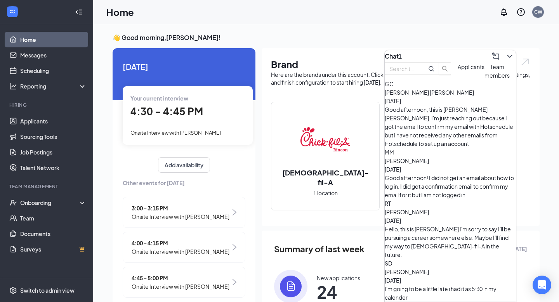
click at [458, 70] on span "Applicants" at bounding box center [471, 66] width 27 height 7
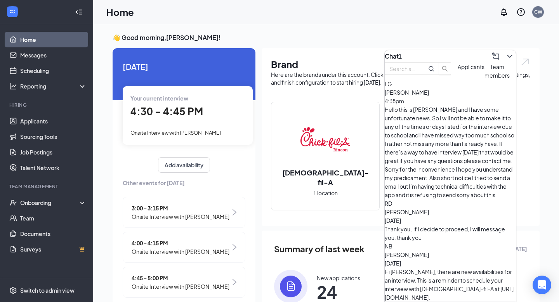
click at [427, 96] on span "Logan Goss" at bounding box center [407, 92] width 44 height 7
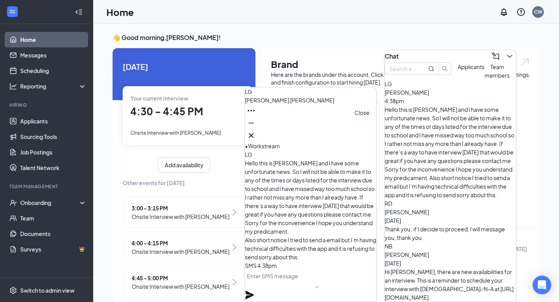
click at [254, 133] on icon "Cross" at bounding box center [251, 135] width 5 height 5
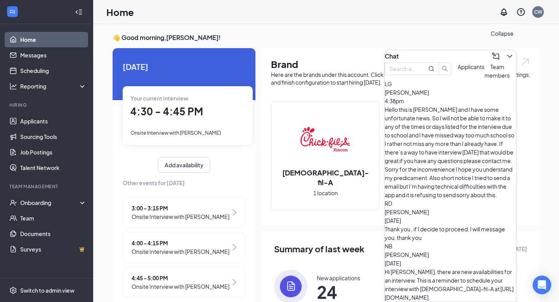
click at [505, 52] on icon "ChevronDown" at bounding box center [509, 56] width 9 height 9
